Goal: Transaction & Acquisition: Obtain resource

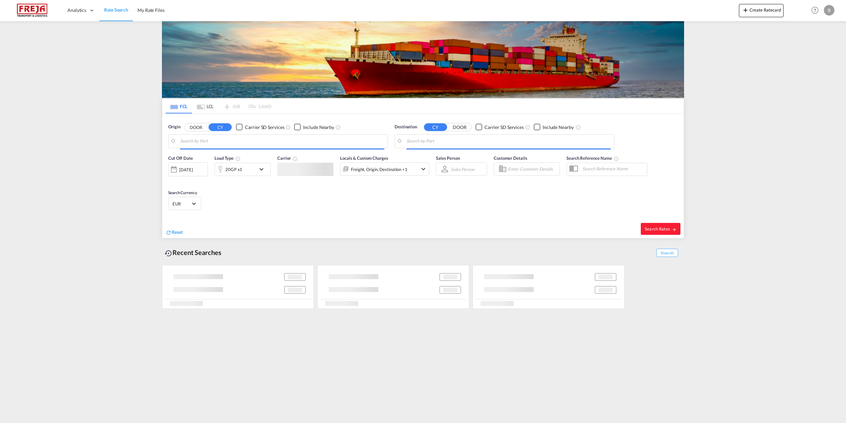
type input "[GEOGRAPHIC_DATA] (ex [GEOGRAPHIC_DATA]), INBOM"
type input "[GEOGRAPHIC_DATA] ([GEOGRAPHIC_DATA]), DKCPH"
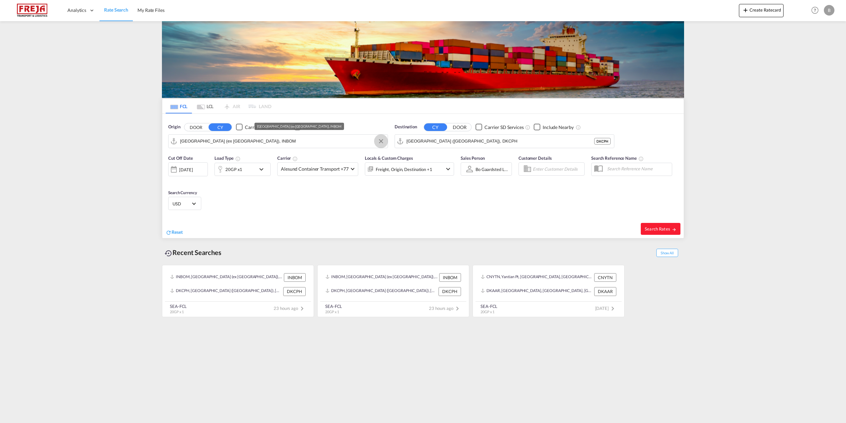
click at [380, 141] on button "Clear Input" at bounding box center [381, 141] width 10 height 10
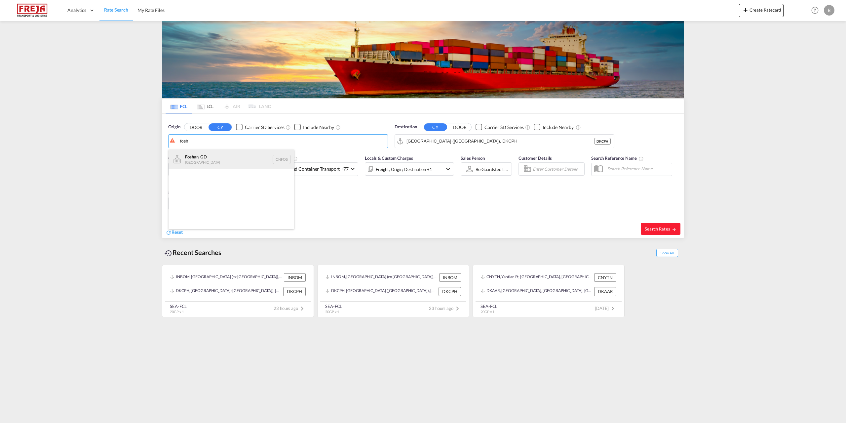
click at [220, 156] on div "Fosh an, GD [GEOGRAPHIC_DATA] CNFOS" at bounding box center [232, 159] width 126 height 20
type input "Foshan, GD, CNFOS"
click at [263, 168] on md-icon "icon-chevron-down" at bounding box center [263, 169] width 11 height 8
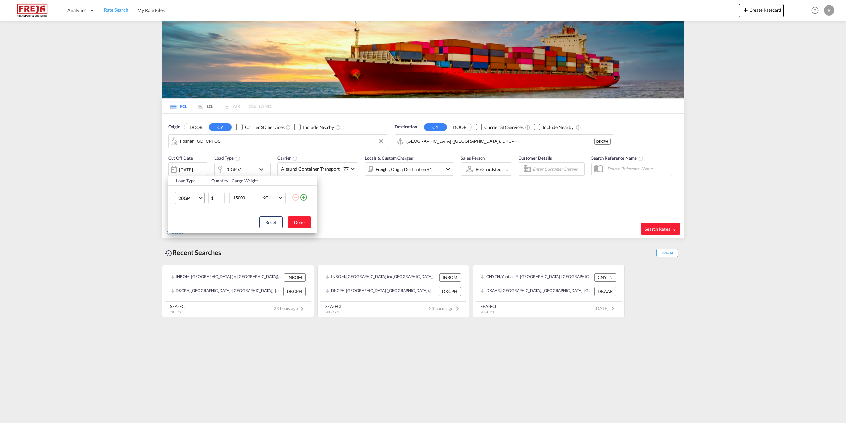
click at [197, 200] on span "20GP" at bounding box center [188, 198] width 19 height 7
click at [194, 229] on md-option "40HC" at bounding box center [195, 230] width 45 height 16
click at [294, 222] on button "Done" at bounding box center [299, 222] width 23 height 12
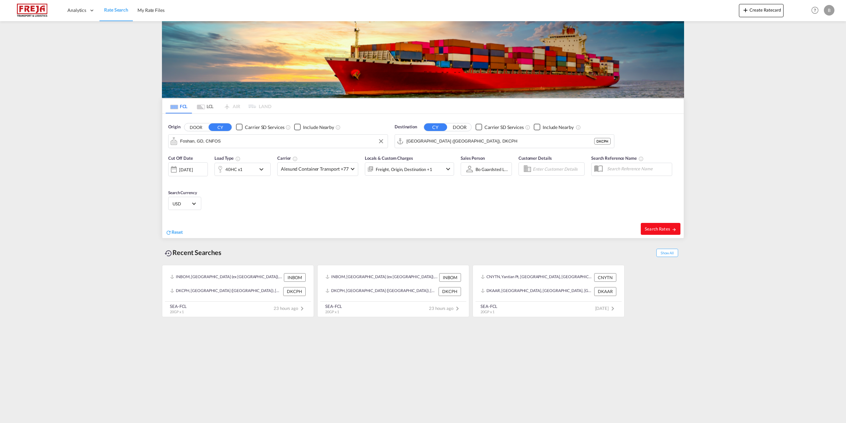
click at [657, 231] on span "Search Rates" at bounding box center [661, 228] width 32 height 5
type input "CNFOS to DKCPH / [DATE]"
